Goal: Task Accomplishment & Management: Use online tool/utility

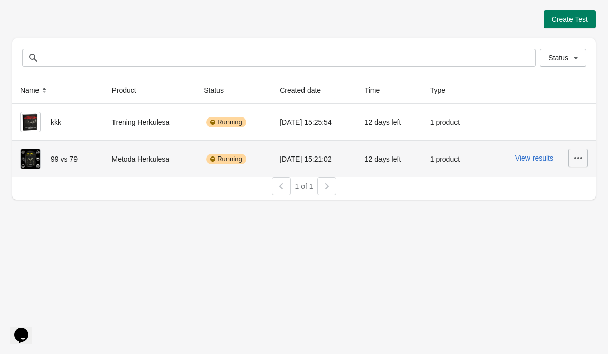
click at [579, 161] on icon "button" at bounding box center [578, 158] width 10 height 10
click at [548, 221] on span "Pause" at bounding box center [549, 226] width 60 height 10
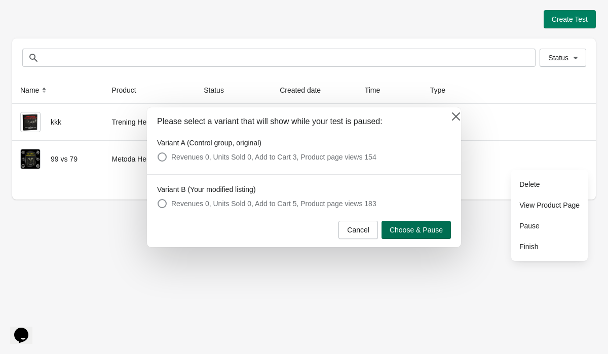
click at [414, 230] on span "Choose & Pause" at bounding box center [416, 230] width 53 height 8
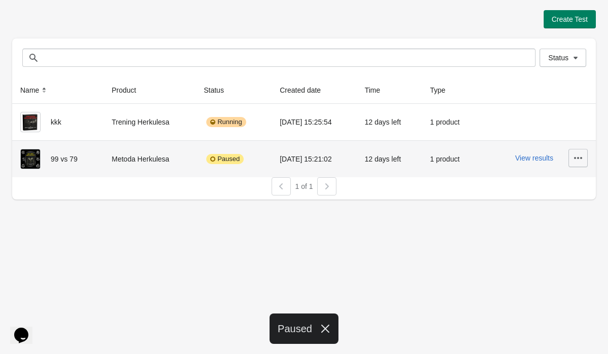
click at [582, 154] on icon "button" at bounding box center [578, 158] width 10 height 10
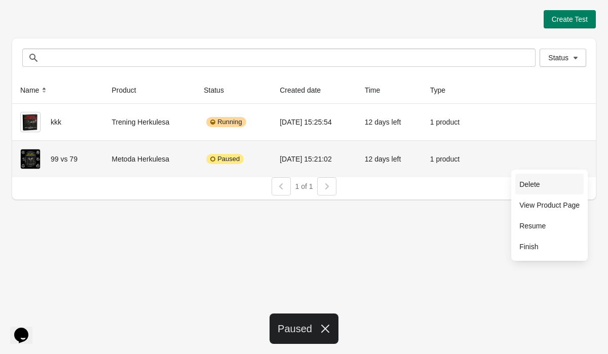
click at [545, 194] on button "Delete" at bounding box center [549, 184] width 68 height 21
click at [536, 182] on span "Delete" at bounding box center [549, 184] width 60 height 10
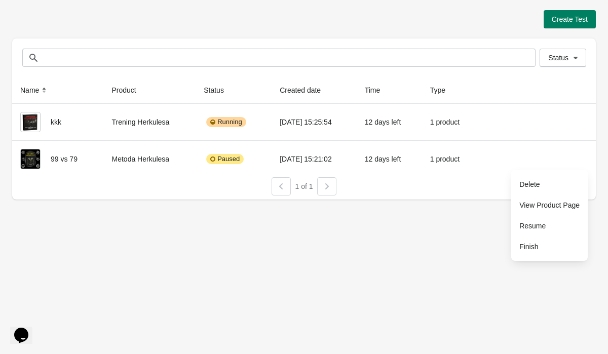
click at [465, 233] on div "Create Test Status Status Name Product Status Created date Time Type kkk Trenin…" at bounding box center [304, 177] width 608 height 354
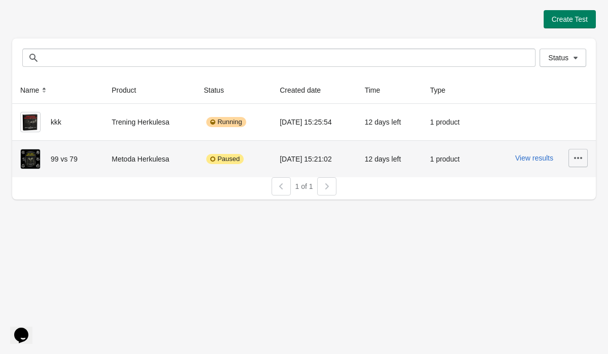
click at [573, 162] on button "button" at bounding box center [578, 158] width 19 height 18
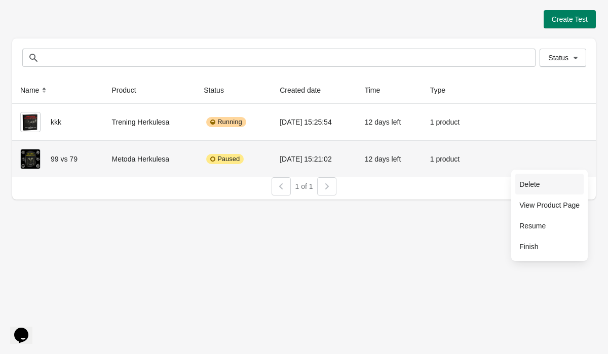
click at [555, 181] on span "Delete" at bounding box center [549, 184] width 60 height 10
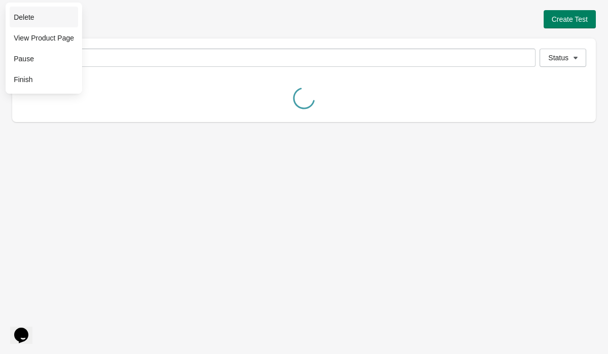
click at [555, 181] on div "Create Test Status Status Name Product Status Created date Time Type kkk Trenin…" at bounding box center [304, 177] width 608 height 354
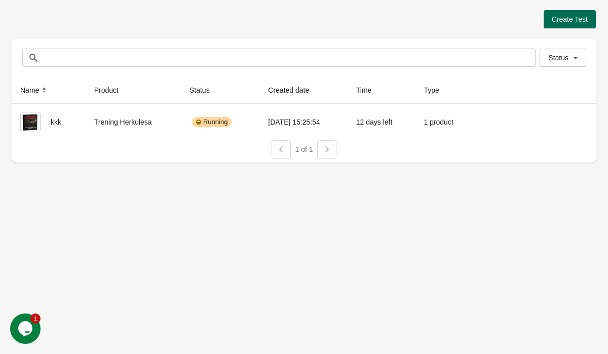
click at [574, 18] on span "Create Test" at bounding box center [570, 19] width 36 height 8
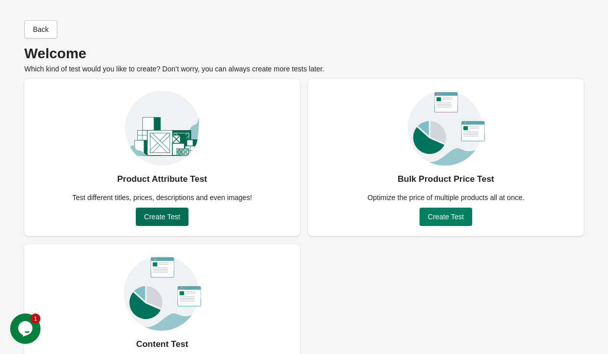
click at [170, 218] on span "Create Test" at bounding box center [162, 217] width 36 height 8
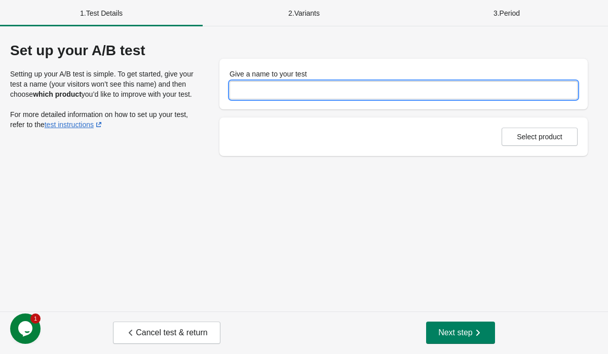
click at [323, 96] on input "Give a name to your test" at bounding box center [404, 90] width 348 height 18
type input "********"
click at [541, 141] on button "Select product" at bounding box center [540, 137] width 76 height 18
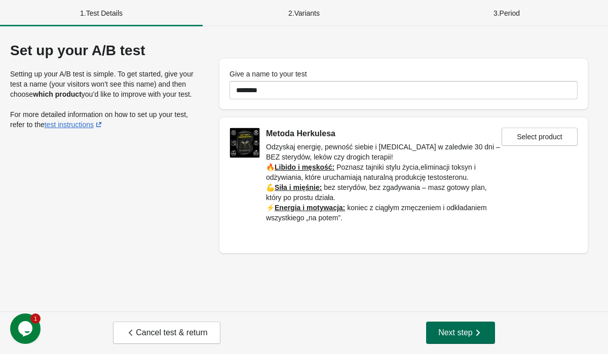
click at [467, 328] on span "Next step" at bounding box center [460, 333] width 45 height 10
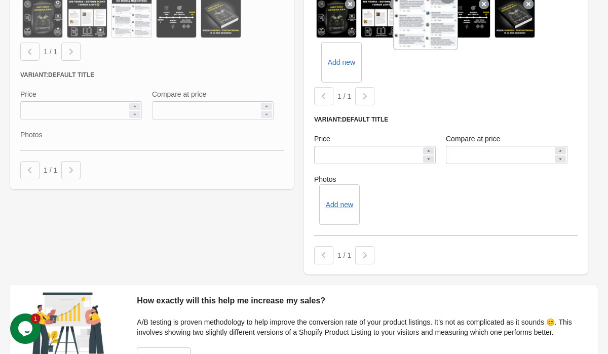
scroll to position [423, 0]
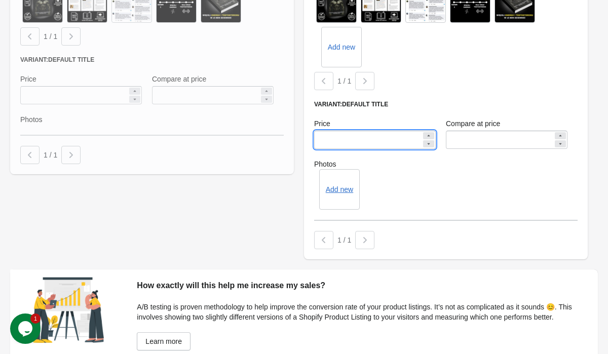
click at [326, 139] on input "*****" at bounding box center [367, 140] width 107 height 18
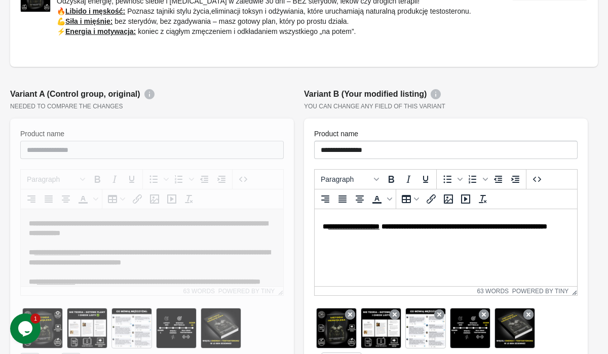
scroll to position [0, 0]
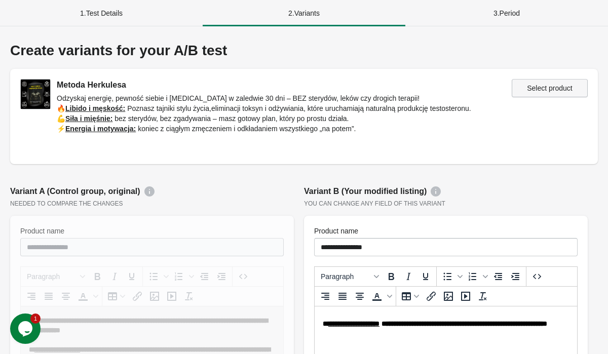
type input "*****"
click at [576, 91] on span "Select product" at bounding box center [549, 88] width 59 height 8
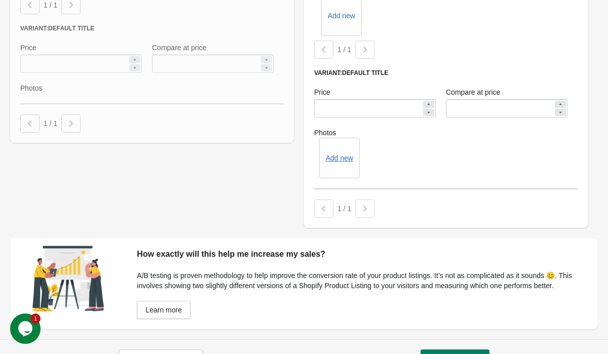
scroll to position [493, 0]
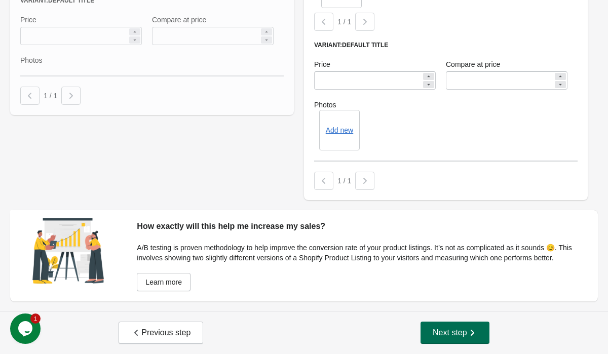
click at [458, 338] on button "Next step" at bounding box center [455, 333] width 69 height 22
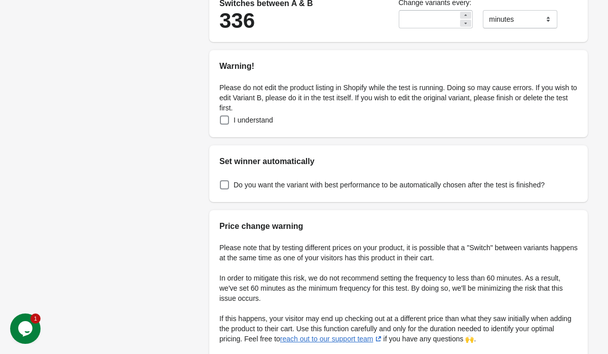
scroll to position [216, 0]
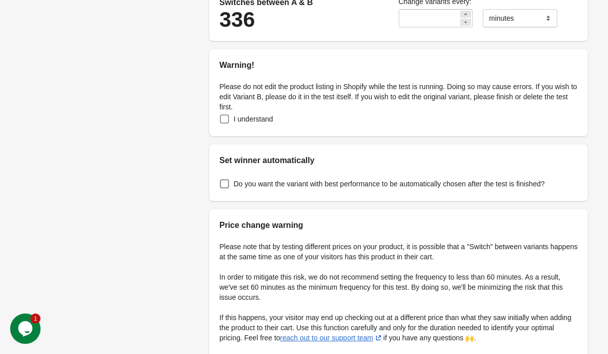
click at [230, 116] on label "I understand" at bounding box center [246, 119] width 54 height 14
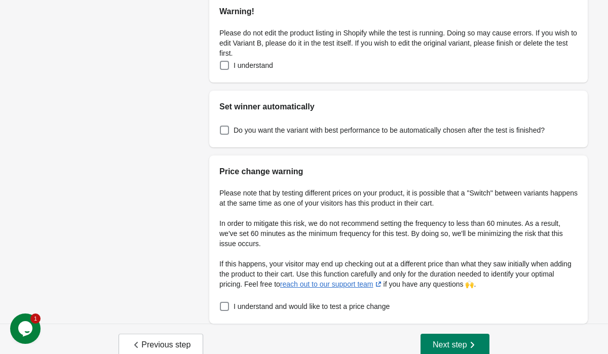
scroll to position [282, 0]
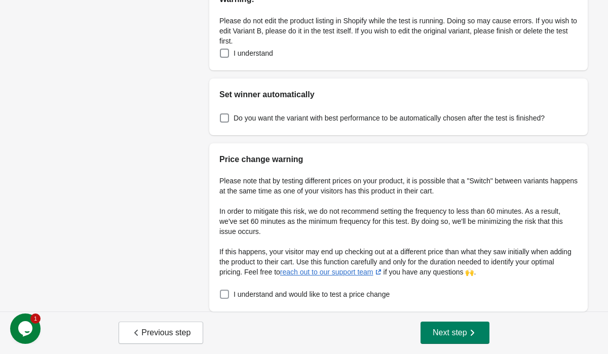
click at [226, 289] on label "I understand and would like to test a price change" at bounding box center [304, 294] width 170 height 14
click at [475, 331] on icon "button" at bounding box center [472, 333] width 10 height 10
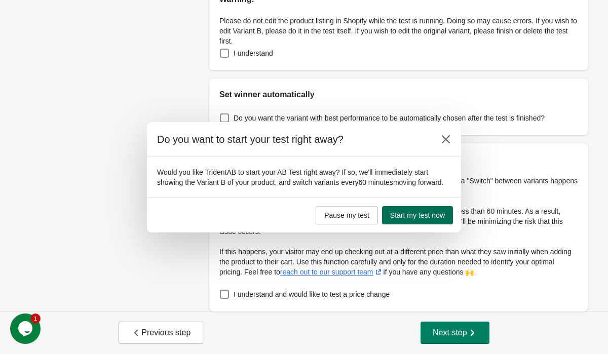
click at [440, 224] on button "Start my test now" at bounding box center [417, 215] width 71 height 18
